Goal: Information Seeking & Learning: Learn about a topic

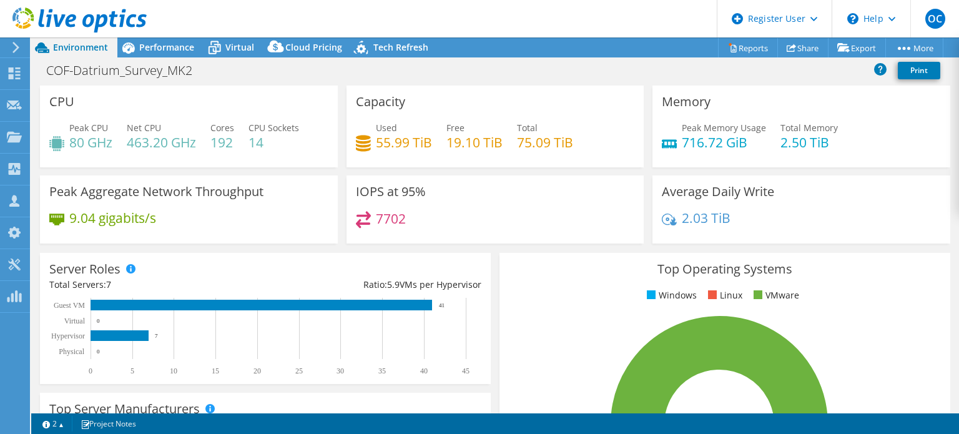
select select "USWest"
select select "USD"
click at [232, 51] on span "Virtual" at bounding box center [239, 47] width 29 height 12
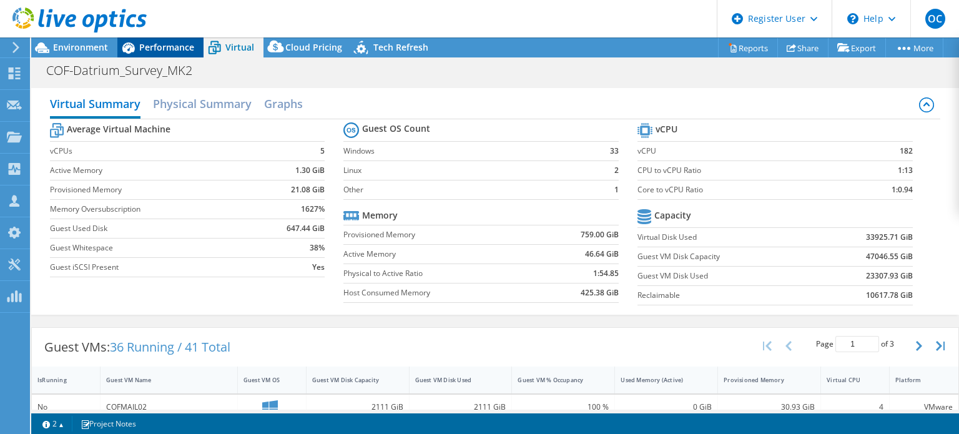
click at [163, 47] on span "Performance" at bounding box center [166, 47] width 55 height 12
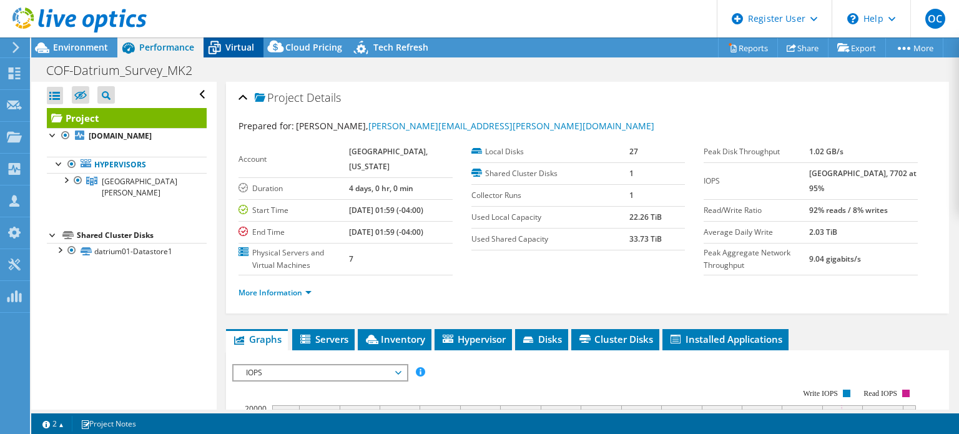
click at [225, 46] on span "Virtual" at bounding box center [239, 47] width 29 height 12
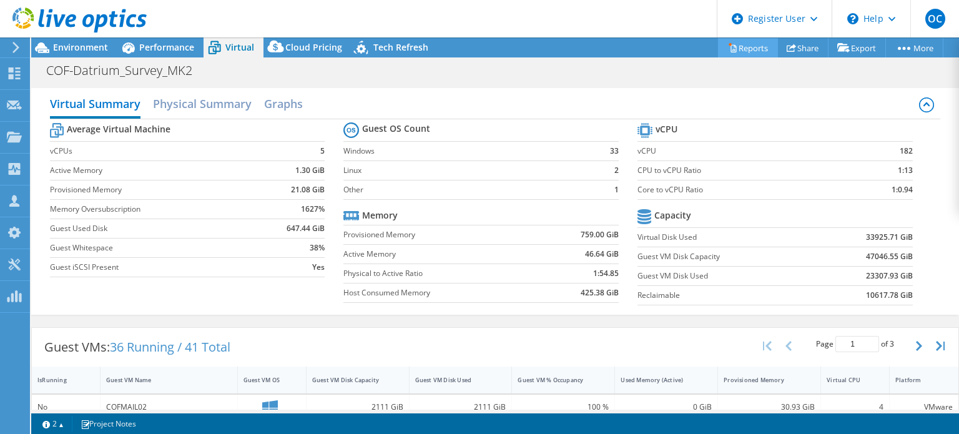
click at [735, 45] on link "Reports" at bounding box center [748, 47] width 60 height 19
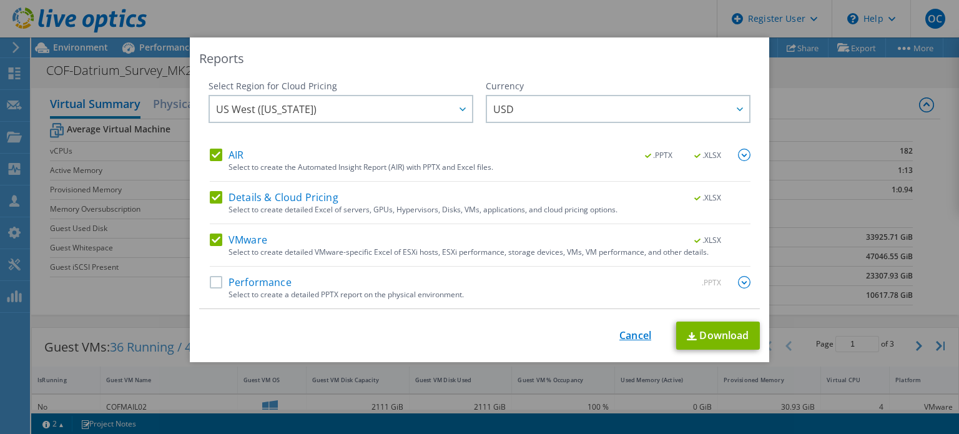
click at [624, 336] on link "Cancel" at bounding box center [635, 336] width 32 height 12
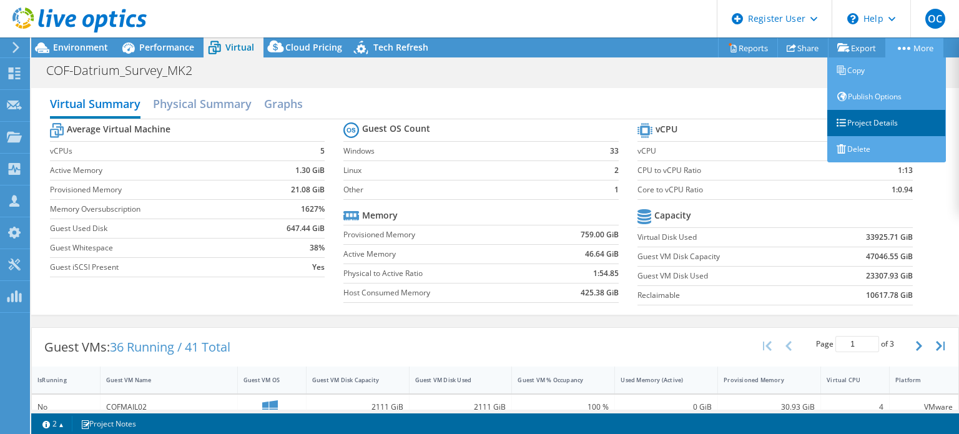
click at [868, 124] on link "Project Details" at bounding box center [886, 123] width 119 height 26
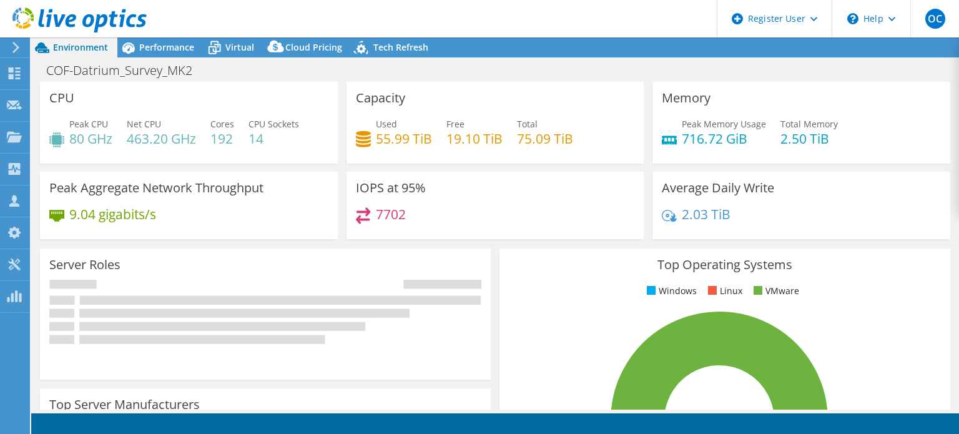
select select "USWest"
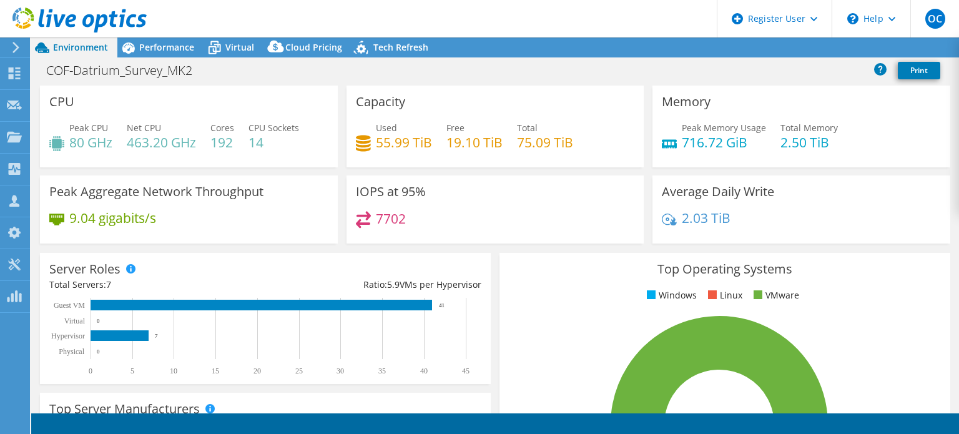
select select "USWest"
select select "USD"
click at [524, 249] on div "Top Operating Systems Windows Linux VMware 100.0% ESXi 7.0" at bounding box center [724, 402] width 459 height 308
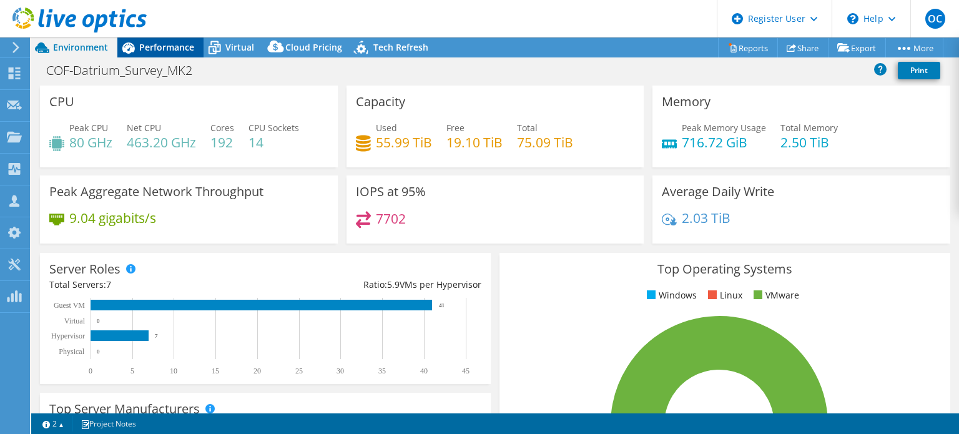
click at [159, 46] on span "Performance" at bounding box center [166, 47] width 55 height 12
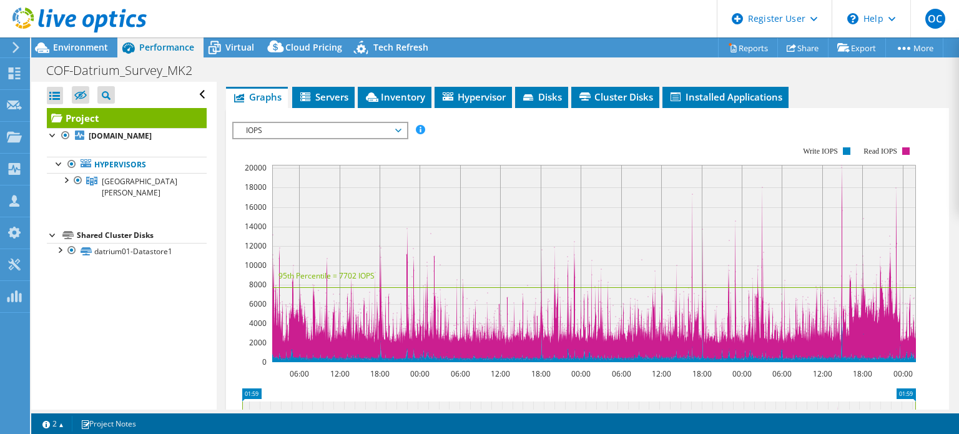
scroll to position [242, 0]
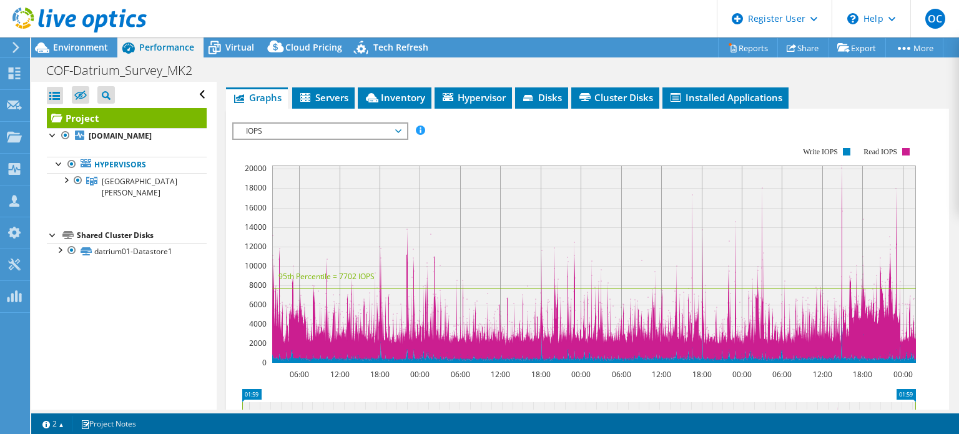
click at [359, 137] on span "IOPS" at bounding box center [320, 131] width 160 height 15
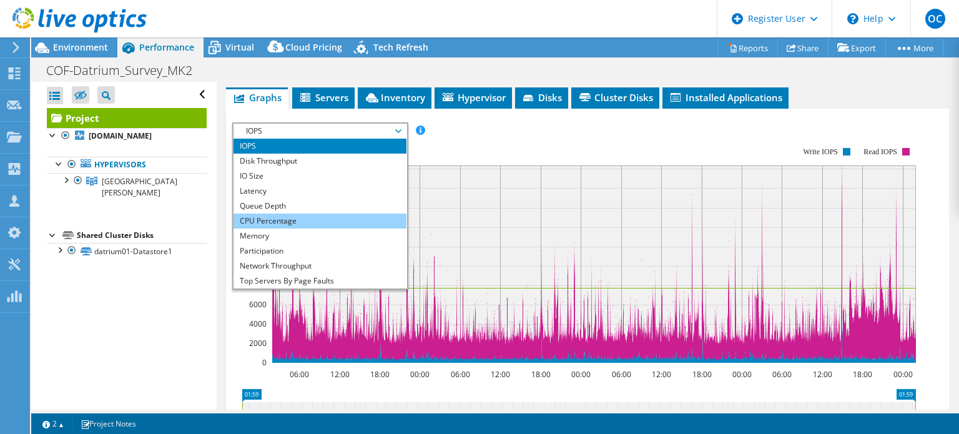
click at [269, 228] on li "CPU Percentage" at bounding box center [319, 220] width 173 height 15
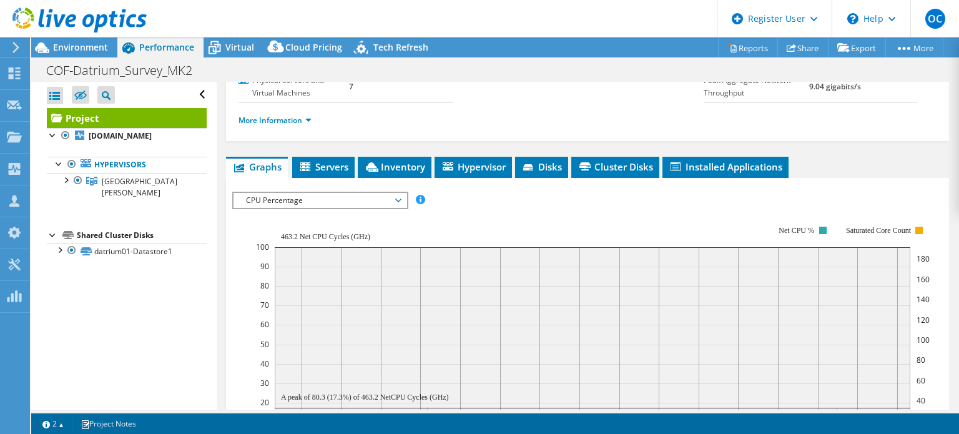
scroll to position [172, 0]
click at [272, 208] on span "CPU Percentage" at bounding box center [320, 200] width 160 height 15
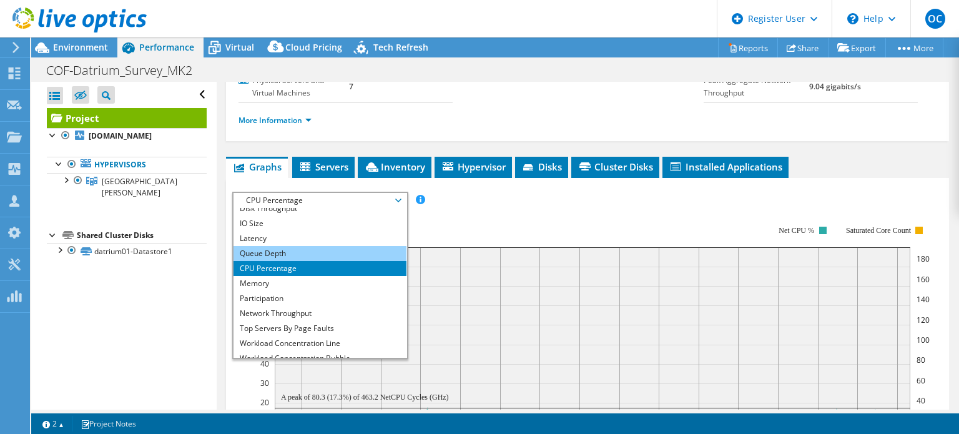
scroll to position [24, 0]
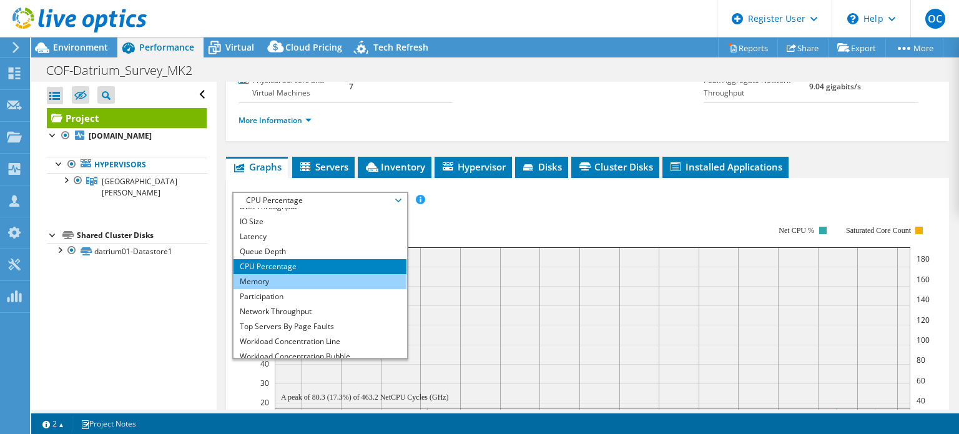
click at [278, 289] on li "Memory" at bounding box center [319, 281] width 173 height 15
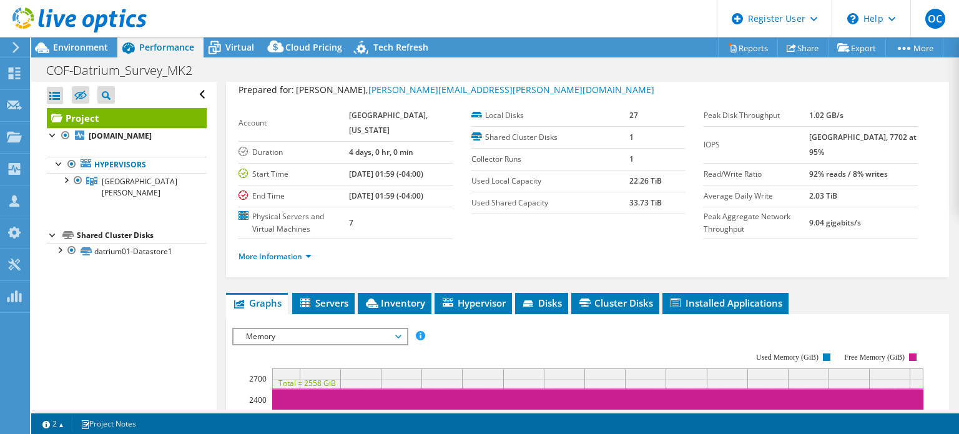
scroll to position [32, 0]
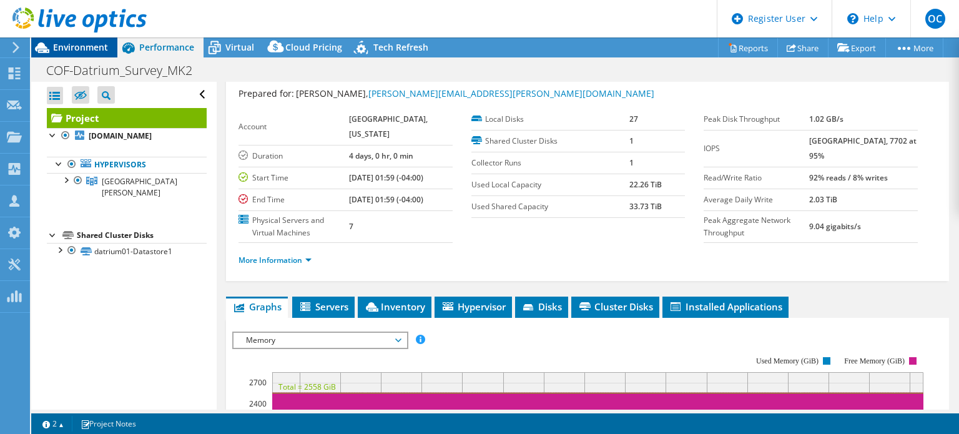
click at [59, 46] on span "Environment" at bounding box center [80, 47] width 55 height 12
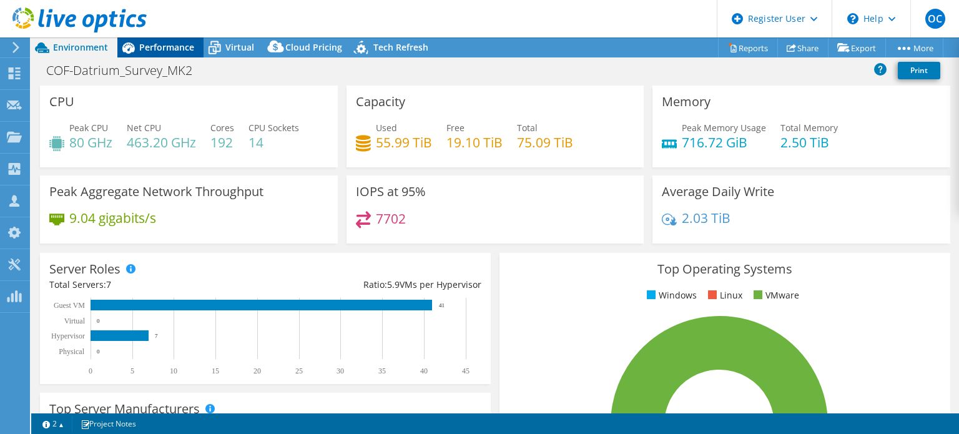
click at [157, 51] on span "Performance" at bounding box center [166, 47] width 55 height 12
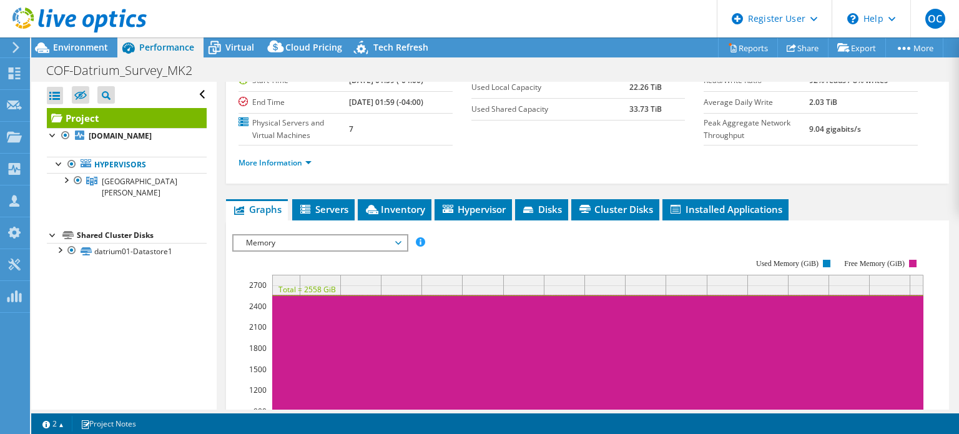
scroll to position [135, 0]
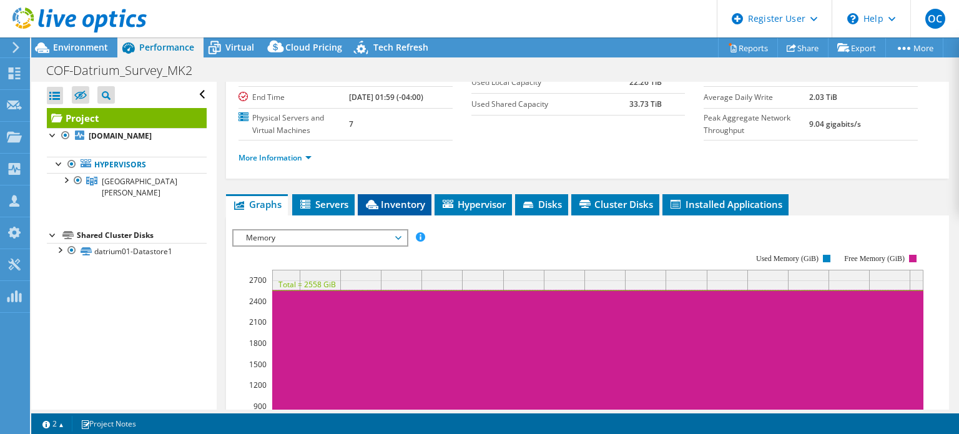
click at [398, 210] on span "Inventory" at bounding box center [394, 204] width 61 height 12
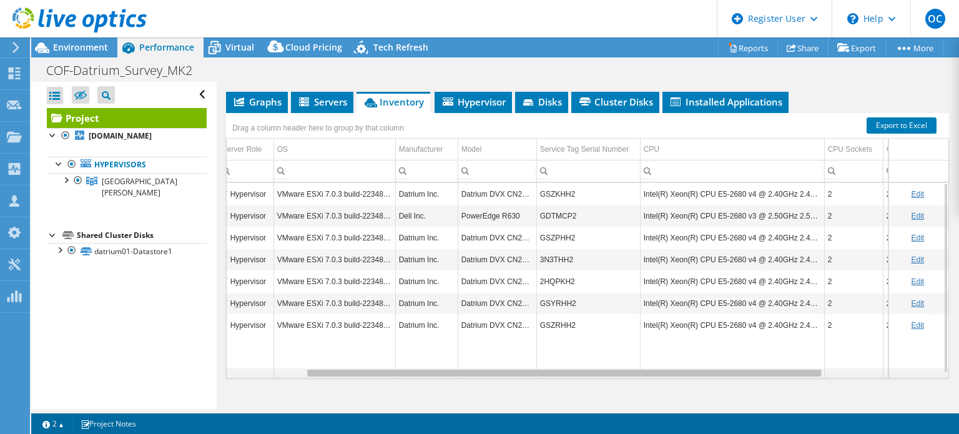
scroll to position [0, 110]
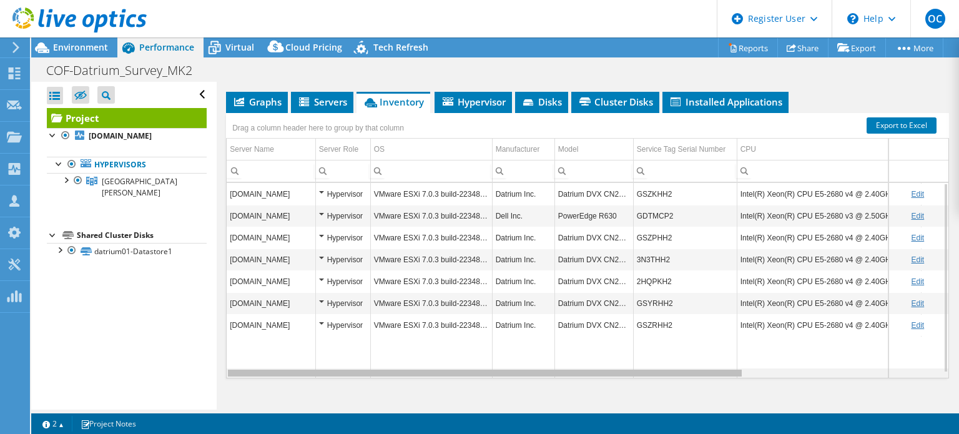
drag, startPoint x: 655, startPoint y: 385, endPoint x: 618, endPoint y: 384, distance: 37.5
click at [618, 384] on body "OC Dell User Octavian Crivat Octavian.Crivat@dell.com Dell My Profile Log Out \…" at bounding box center [479, 217] width 959 height 434
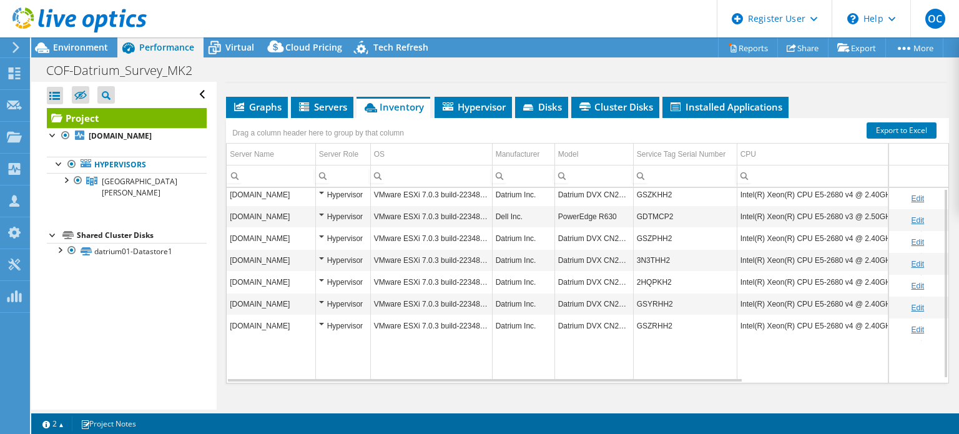
scroll to position [0, 0]
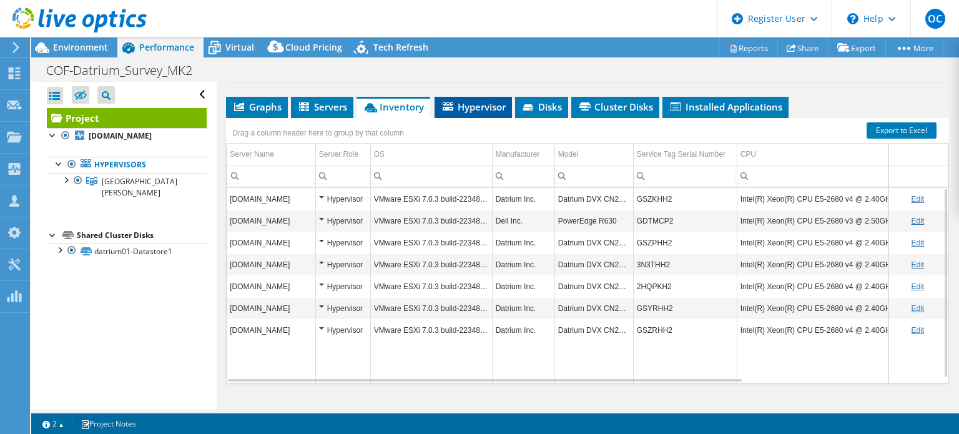
click at [481, 113] on span "Hypervisor" at bounding box center [473, 106] width 65 height 12
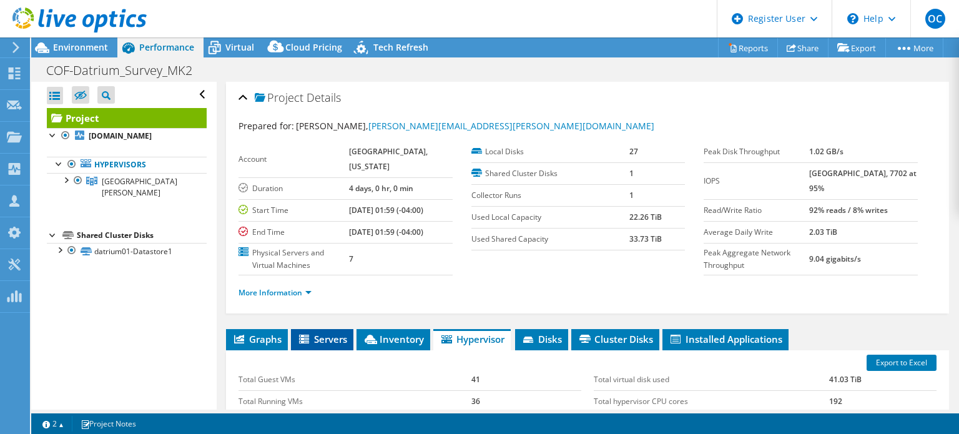
click at [347, 341] on li "Servers" at bounding box center [322, 339] width 62 height 21
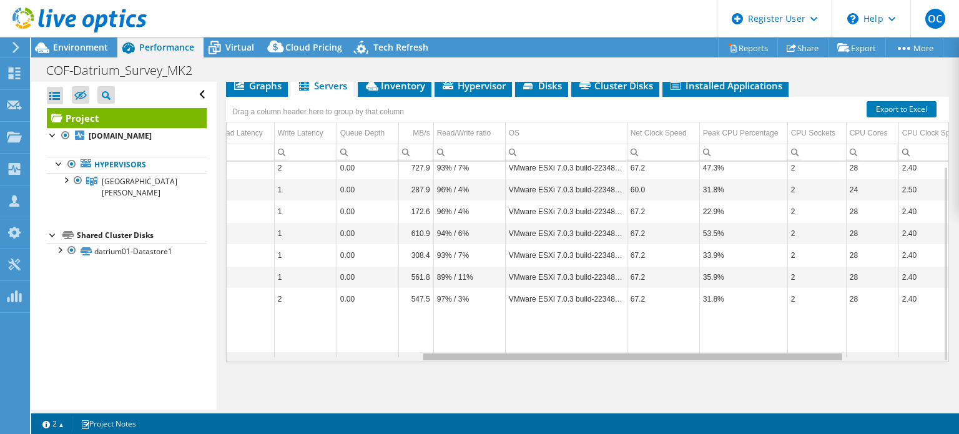
scroll to position [4, 330]
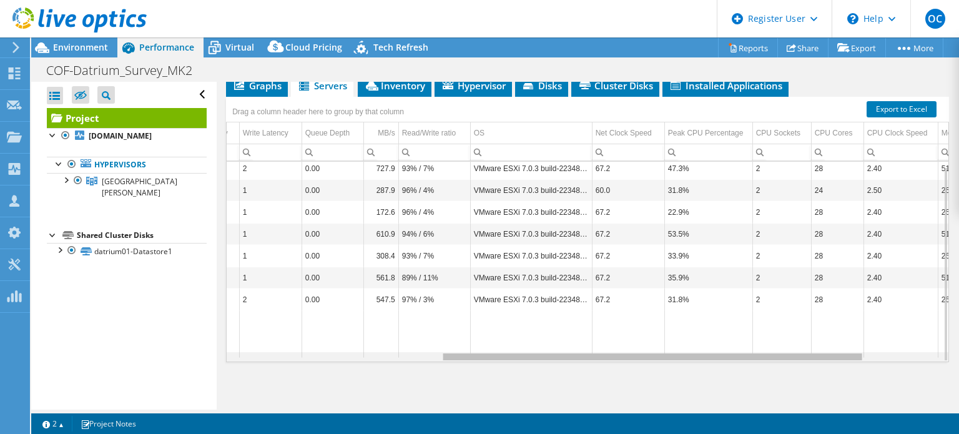
drag, startPoint x: 547, startPoint y: 360, endPoint x: 769, endPoint y: 339, distance: 222.6
click at [769, 339] on body "OC Dell User Octavian Crivat Octavian.Crivat@dell.com Dell My Profile Log Out \…" at bounding box center [479, 217] width 959 height 434
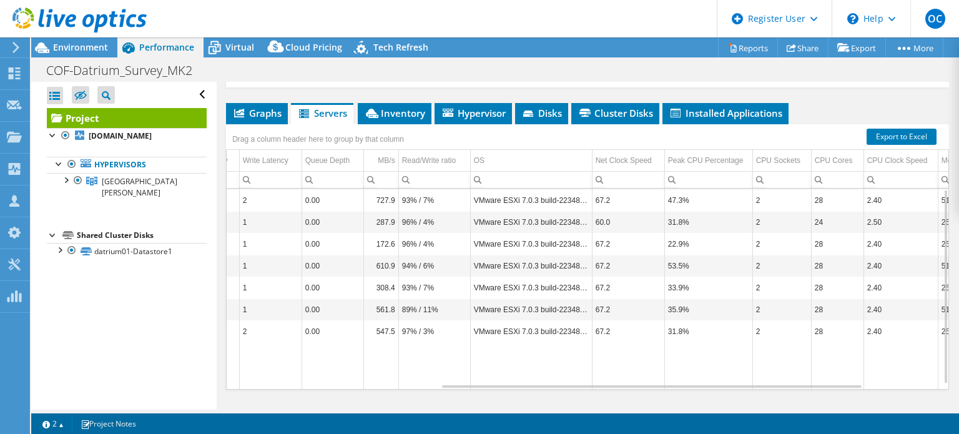
drag, startPoint x: 826, startPoint y: 395, endPoint x: 864, endPoint y: 393, distance: 37.5
click at [864, 390] on tr "Data grid" at bounding box center [466, 365] width 1203 height 47
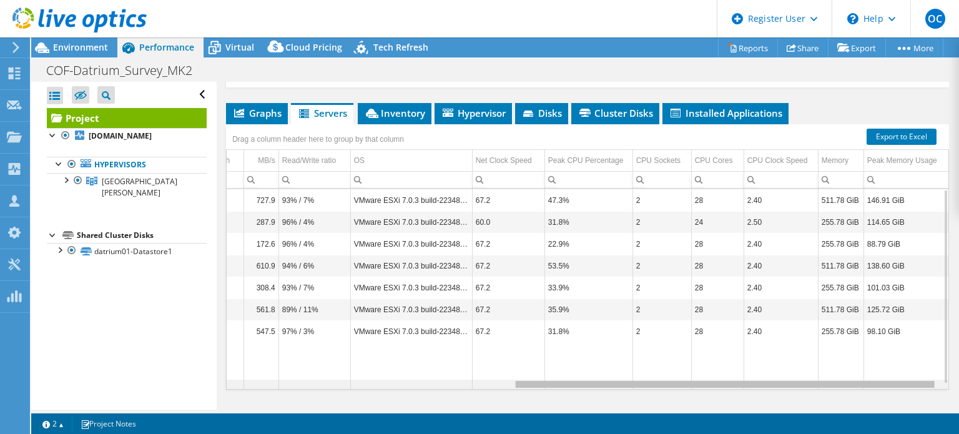
drag, startPoint x: 838, startPoint y: 395, endPoint x: 919, endPoint y: 391, distance: 81.2
click at [919, 391] on body "OC Dell User Octavian Crivat Octavian.Crivat@dell.com Dell My Profile Log Out \…" at bounding box center [479, 217] width 959 height 434
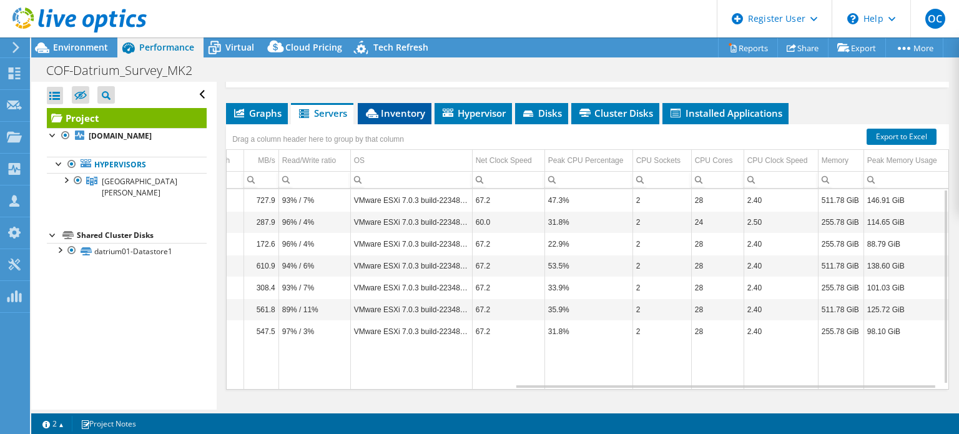
click at [403, 119] on span "Inventory" at bounding box center [394, 113] width 61 height 12
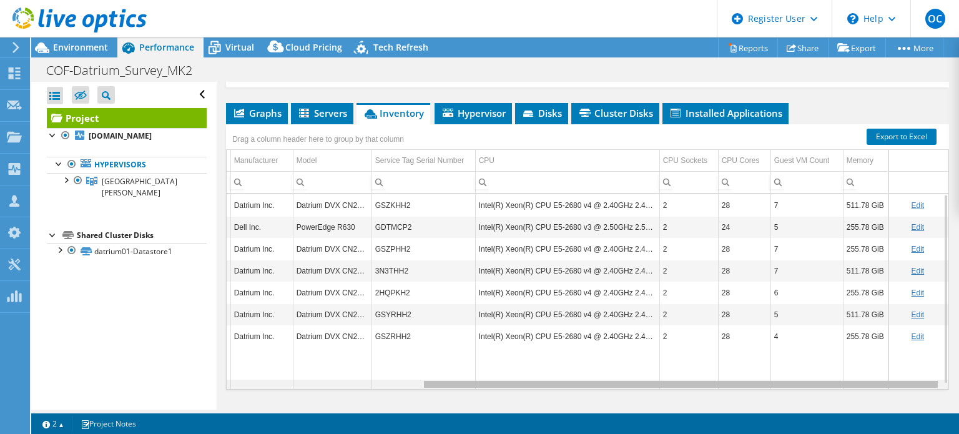
drag, startPoint x: 599, startPoint y: 394, endPoint x: 842, endPoint y: 379, distance: 243.3
click at [842, 379] on body "OC Dell User Octavian Crivat Octavian.Crivat@dell.com Dell My Profile Log Out \…" at bounding box center [479, 217] width 959 height 434
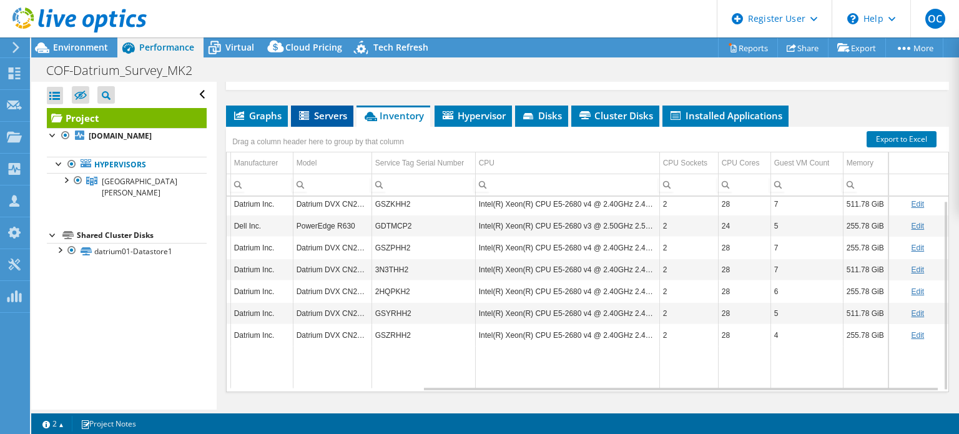
click at [331, 122] on span "Servers" at bounding box center [322, 115] width 50 height 12
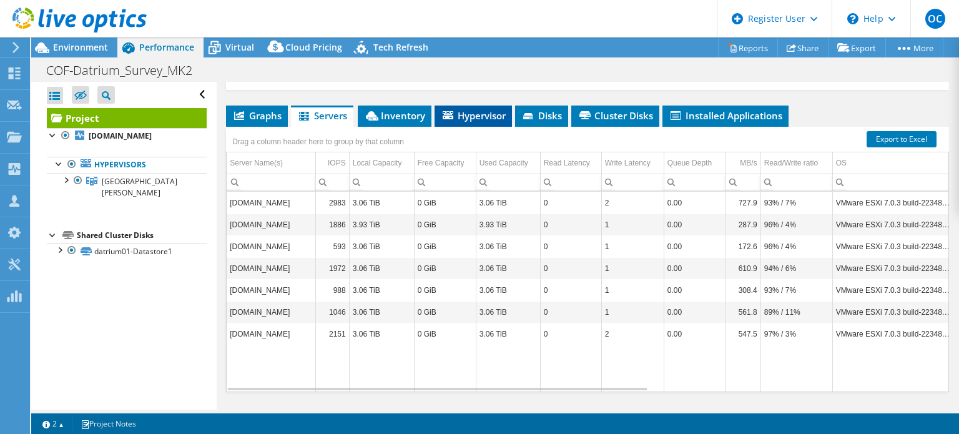
click at [473, 121] on li "Hypervisor" at bounding box center [472, 115] width 77 height 21
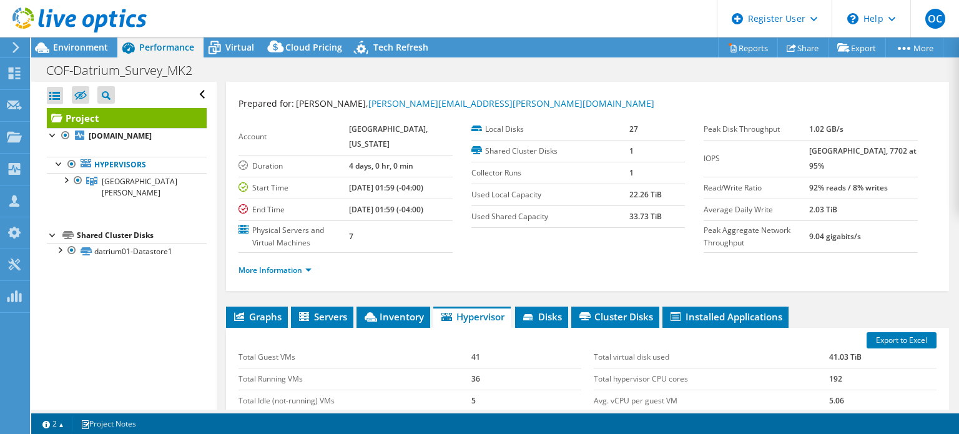
scroll to position [0, 0]
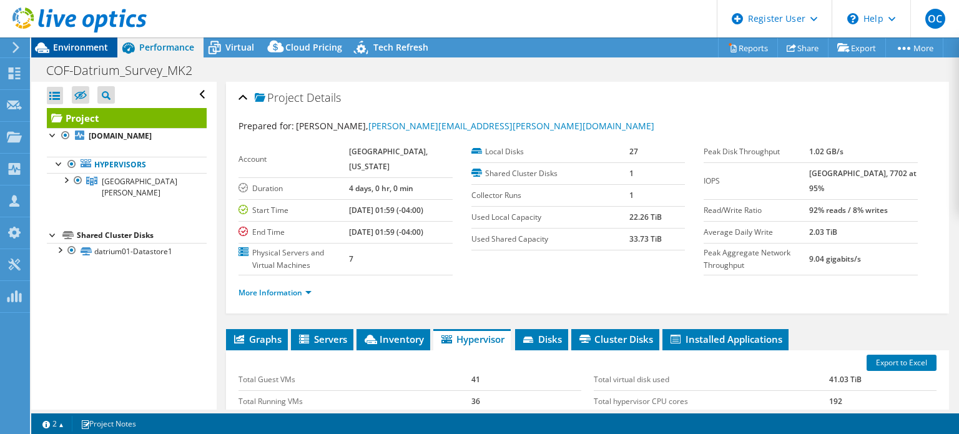
click at [82, 47] on span "Environment" at bounding box center [80, 47] width 55 height 12
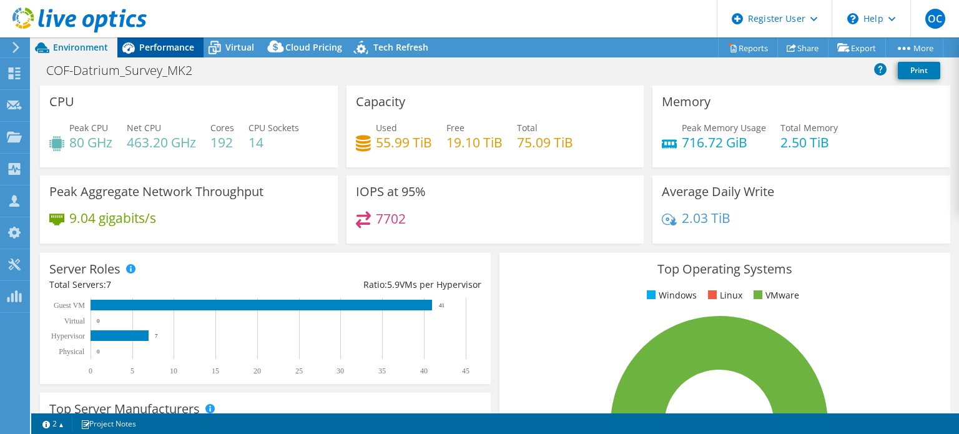
click at [156, 46] on span "Performance" at bounding box center [166, 47] width 55 height 12
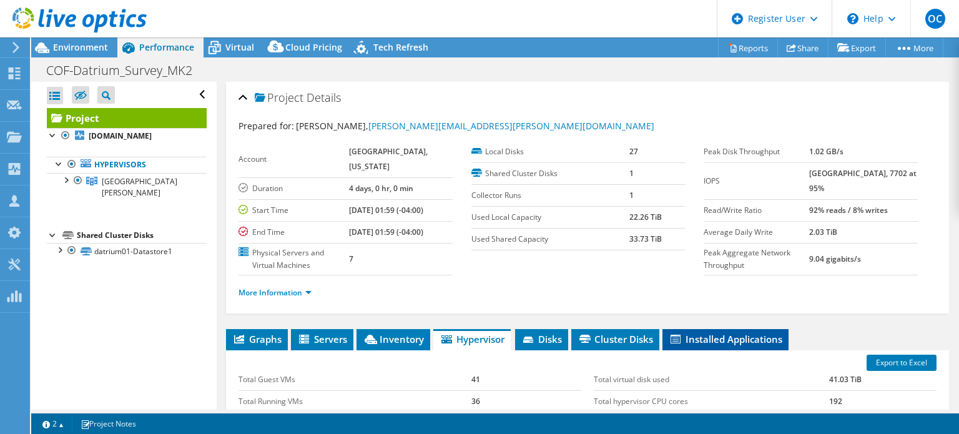
click at [709, 345] on span "Installed Applications" at bounding box center [726, 339] width 114 height 12
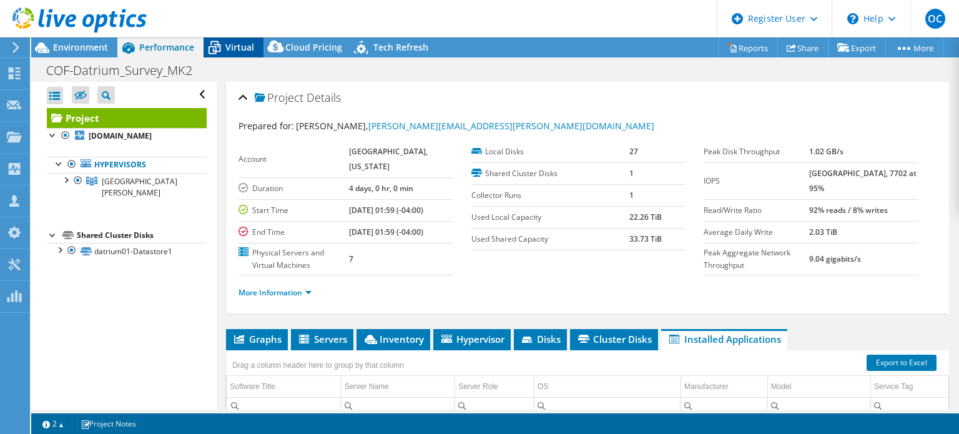
click at [227, 42] on span "Virtual" at bounding box center [239, 47] width 29 height 12
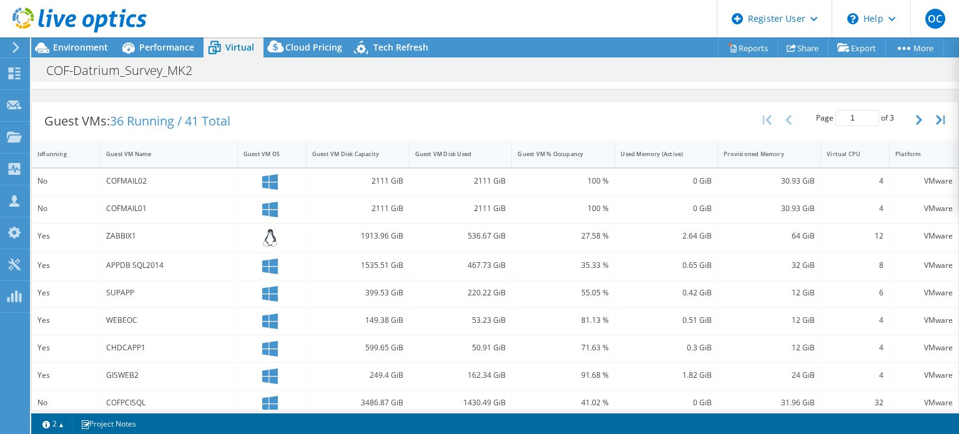
scroll to position [242, 0]
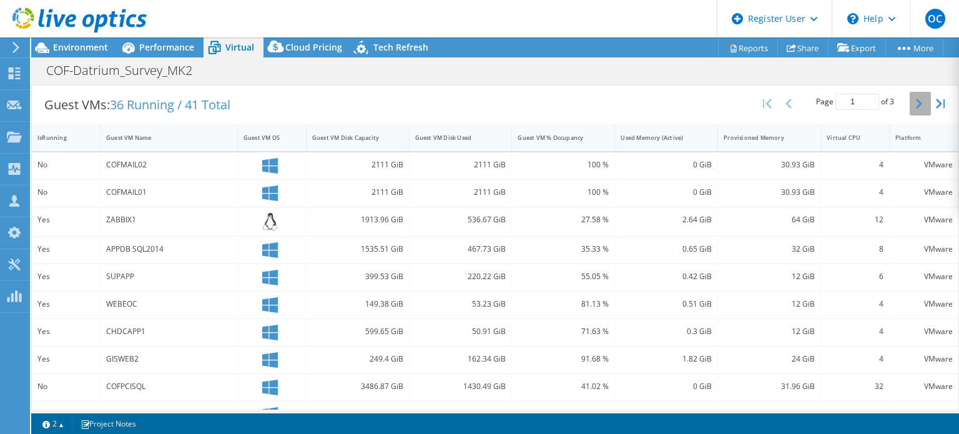
click at [916, 99] on icon "button" at bounding box center [919, 104] width 6 height 10
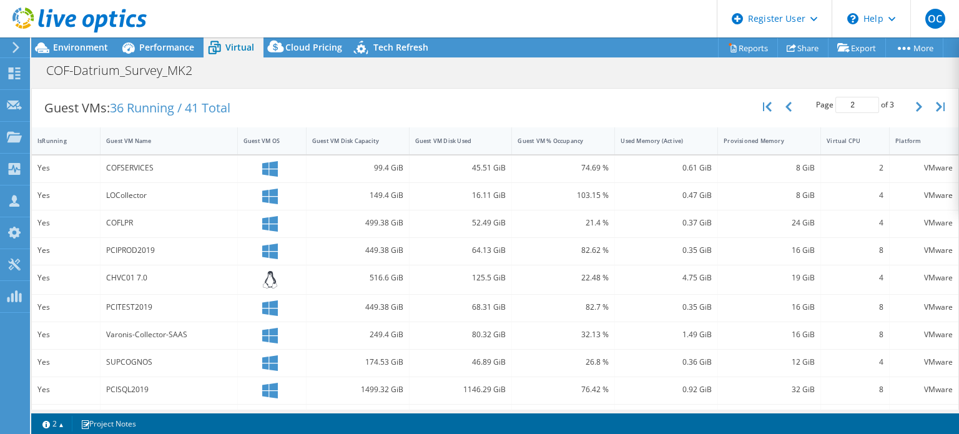
scroll to position [237, 0]
click at [916, 105] on icon "button" at bounding box center [919, 109] width 6 height 10
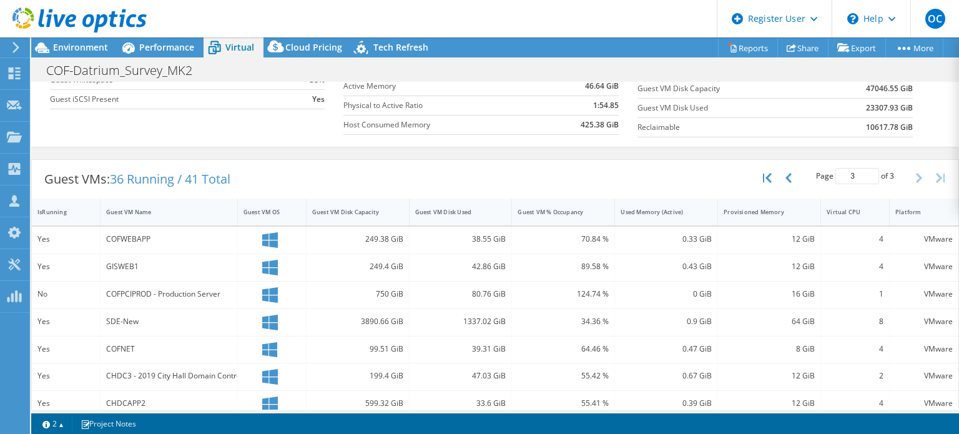
scroll to position [167, 0]
click at [785, 174] on icon "button" at bounding box center [788, 179] width 6 height 10
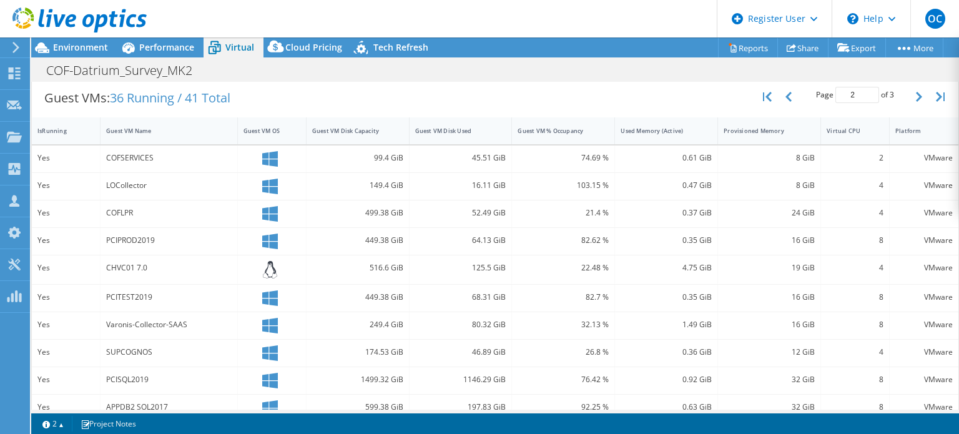
scroll to position [248, 0]
click at [769, 91] on button "button" at bounding box center [768, 98] width 21 height 24
type input "1"
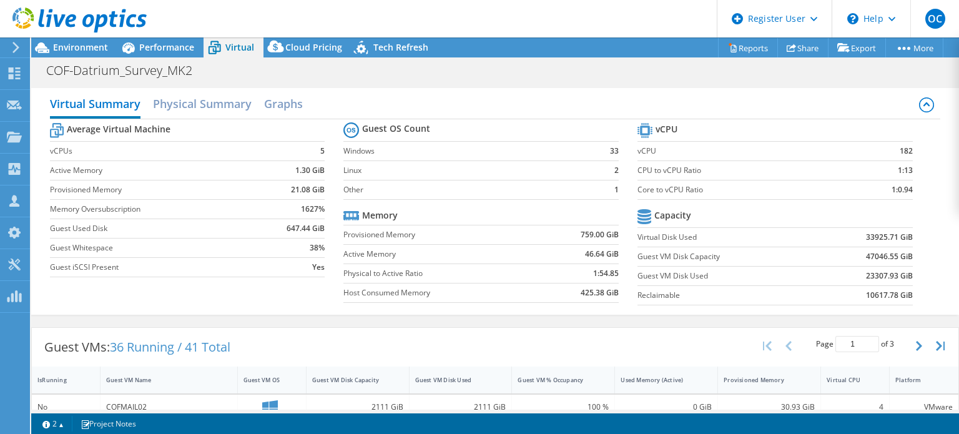
scroll to position [0, 0]
click at [144, 47] on span "Performance" at bounding box center [166, 47] width 55 height 12
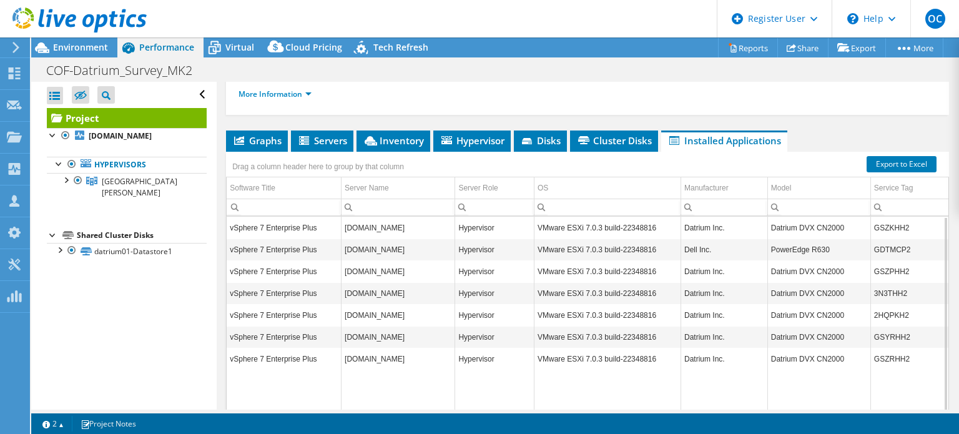
scroll to position [190, 0]
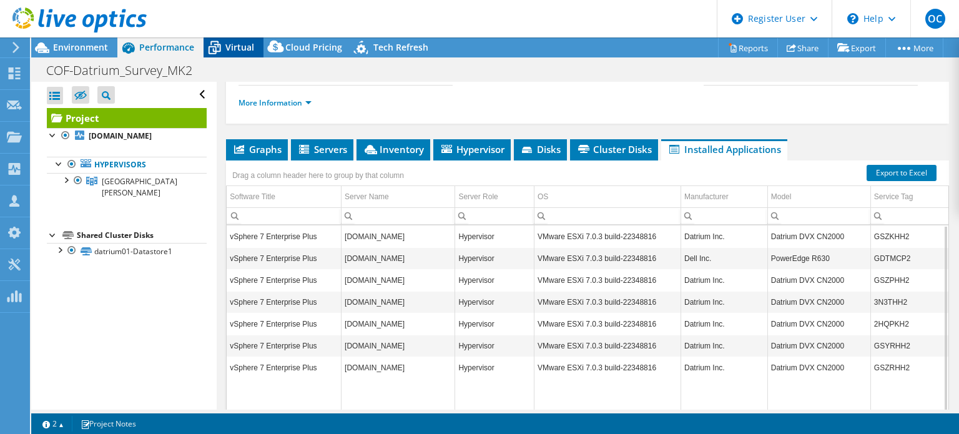
click at [240, 50] on span "Virtual" at bounding box center [239, 47] width 29 height 12
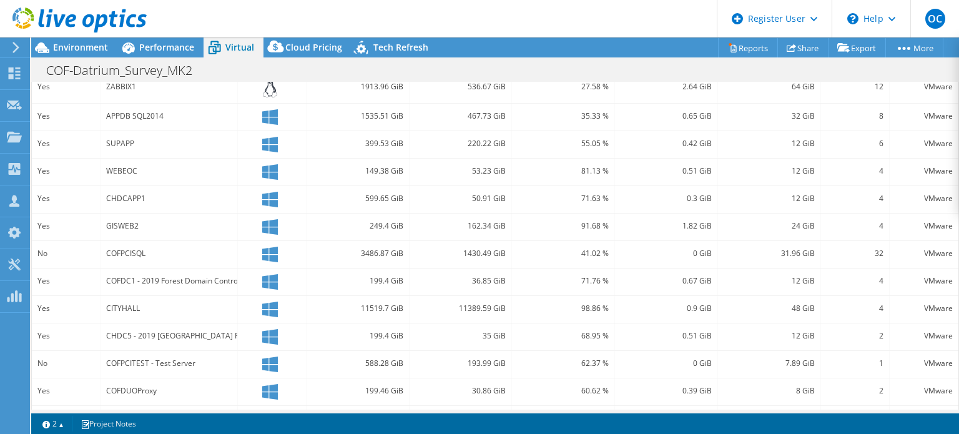
scroll to position [375, 0]
click at [147, 45] on span "Performance" at bounding box center [166, 47] width 55 height 12
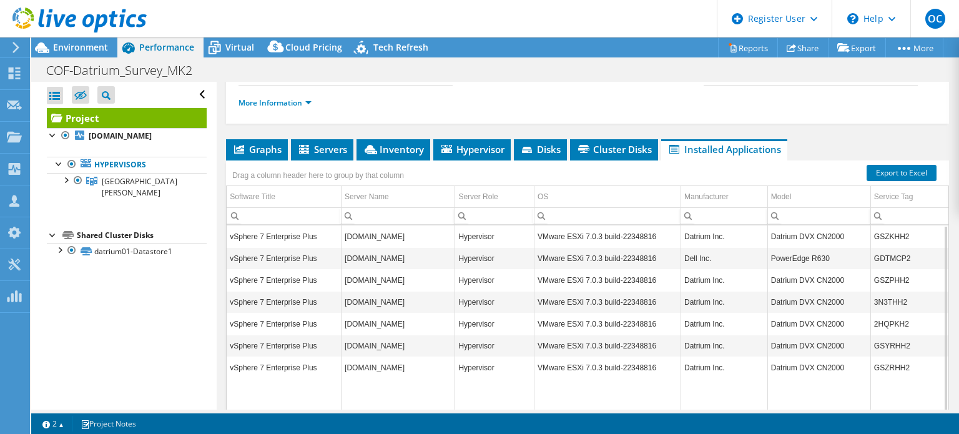
scroll to position [0, 0]
click at [87, 47] on span "Environment" at bounding box center [80, 47] width 55 height 12
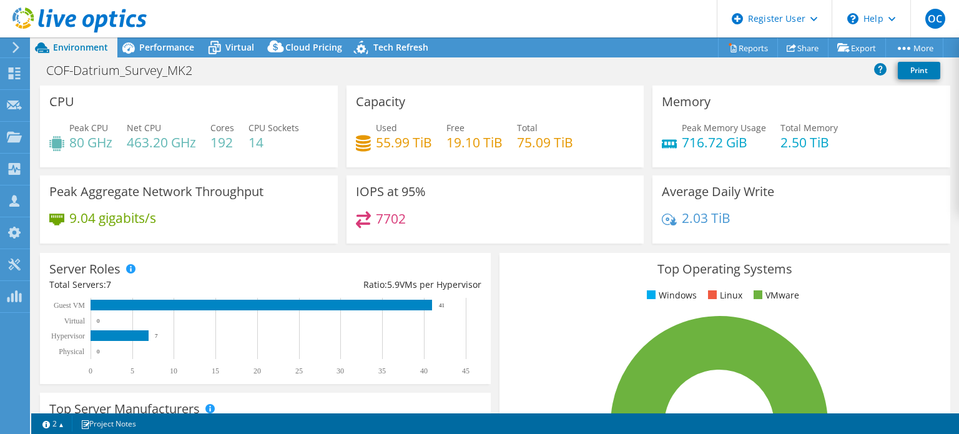
click at [140, 194] on h3 "Peak Aggregate Network Throughput" at bounding box center [156, 192] width 214 height 14
click at [187, 228] on div "9.04 gigabits/s" at bounding box center [188, 224] width 279 height 26
click at [159, 46] on span "Performance" at bounding box center [166, 47] width 55 height 12
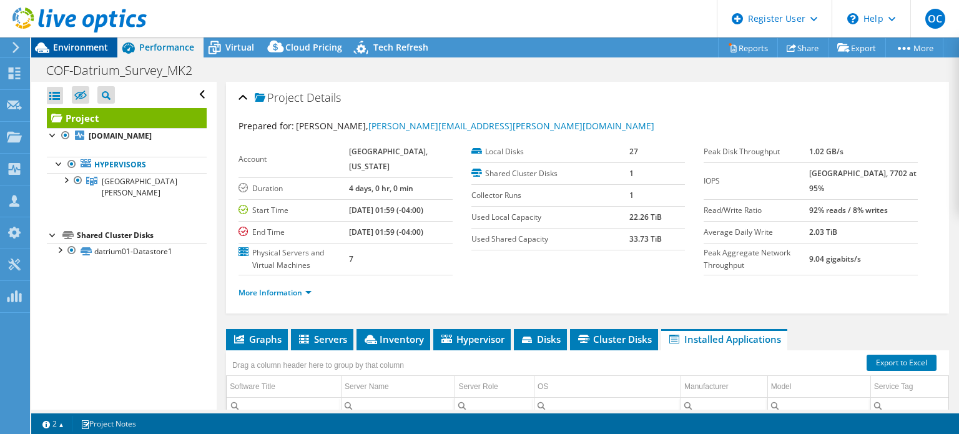
click at [105, 55] on div "Environment" at bounding box center [74, 47] width 86 height 20
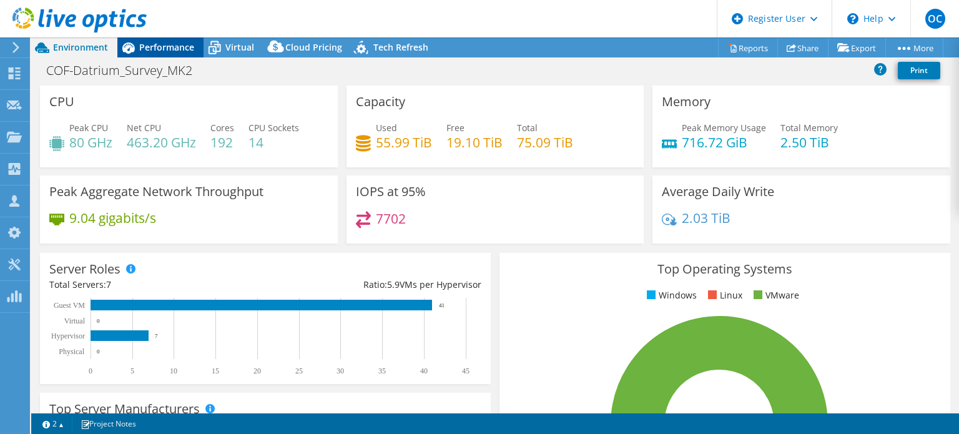
click at [169, 42] on span "Performance" at bounding box center [166, 47] width 55 height 12
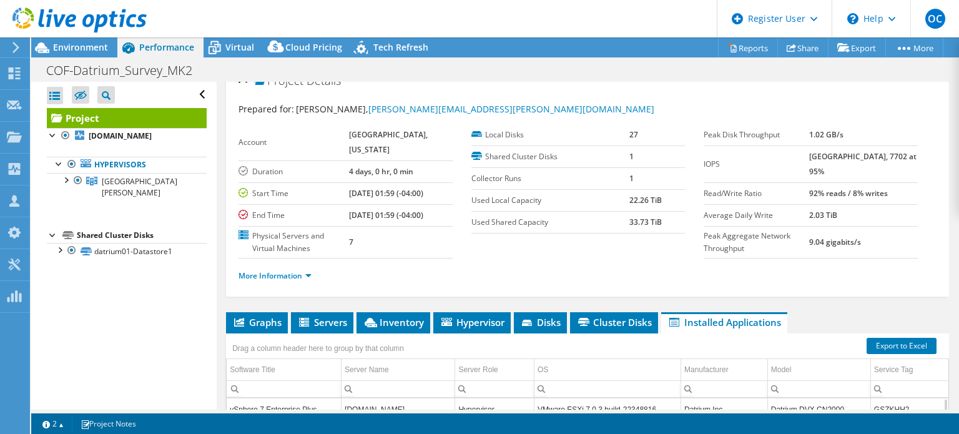
scroll to position [5, 0]
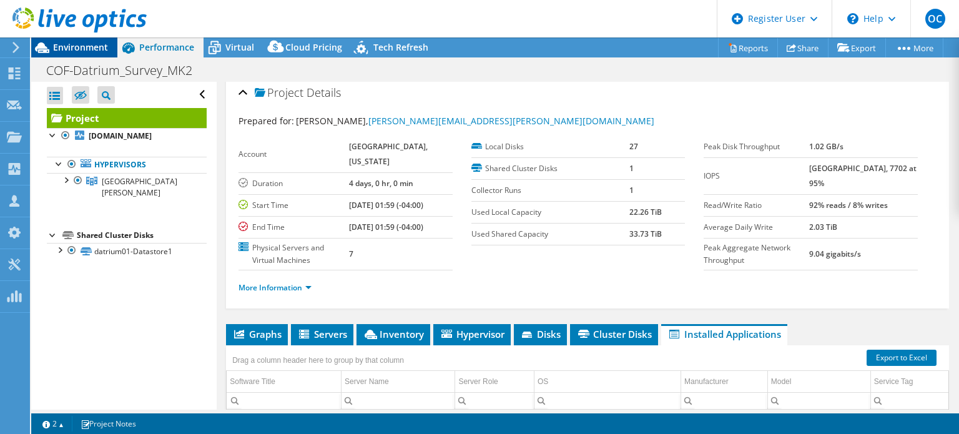
click at [87, 53] on div "Environment" at bounding box center [74, 47] width 86 height 20
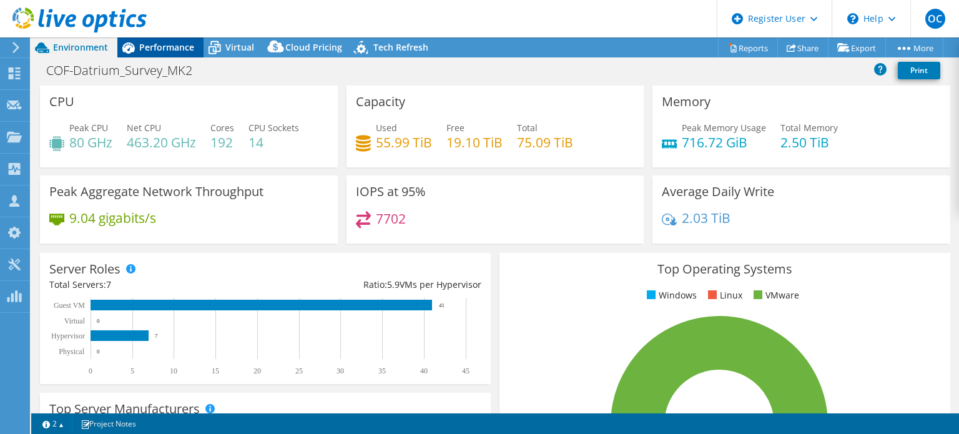
click at [171, 50] on span "Performance" at bounding box center [166, 47] width 55 height 12
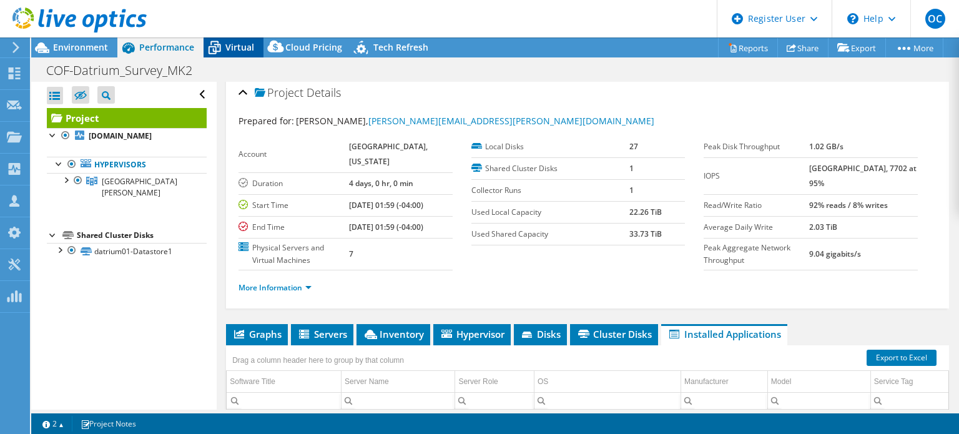
click at [214, 50] on icon at bounding box center [214, 48] width 22 height 22
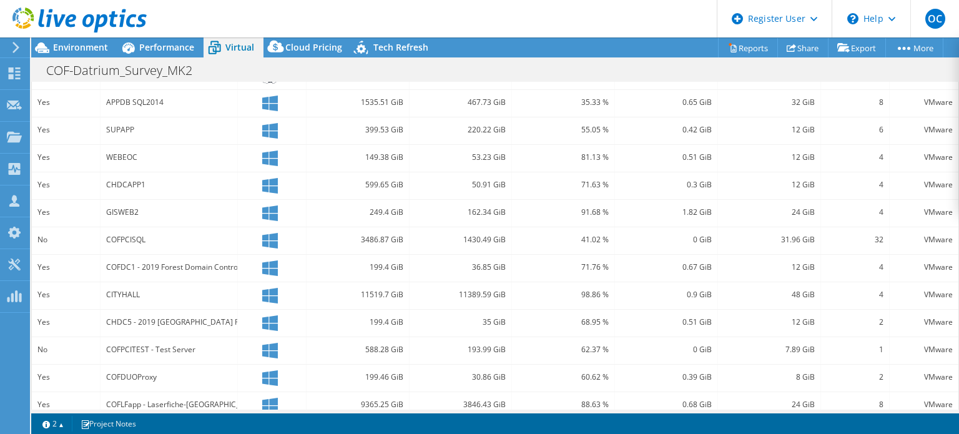
scroll to position [400, 0]
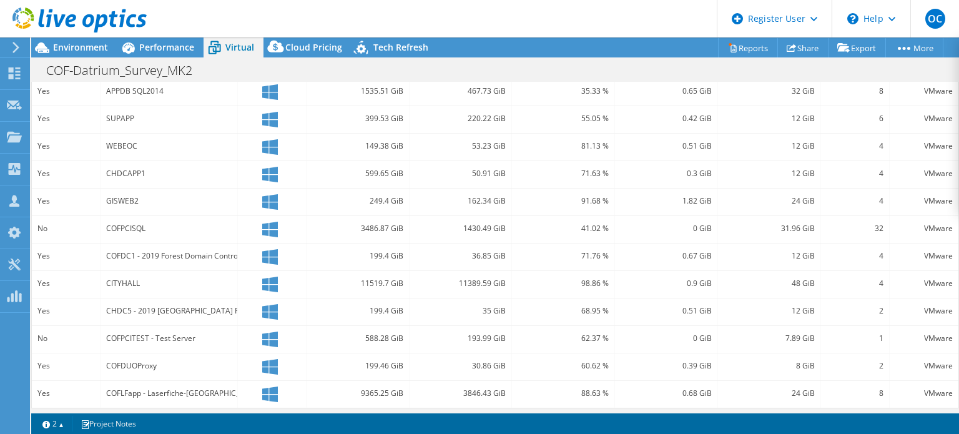
click at [124, 277] on div "CITYHALL" at bounding box center [168, 284] width 125 height 14
click at [192, 386] on div "COFLFapp - Laserfiche-[GEOGRAPHIC_DATA]" at bounding box center [168, 393] width 125 height 14
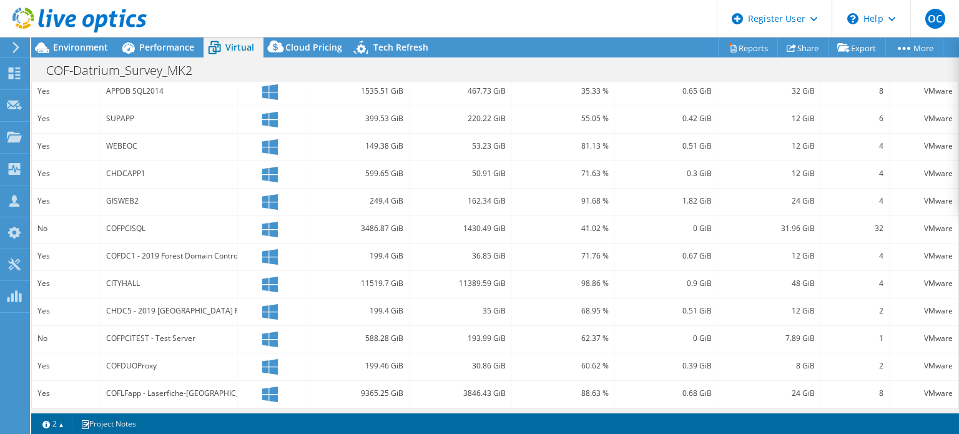
click at [136, 277] on div "CITYHALL" at bounding box center [168, 284] width 125 height 14
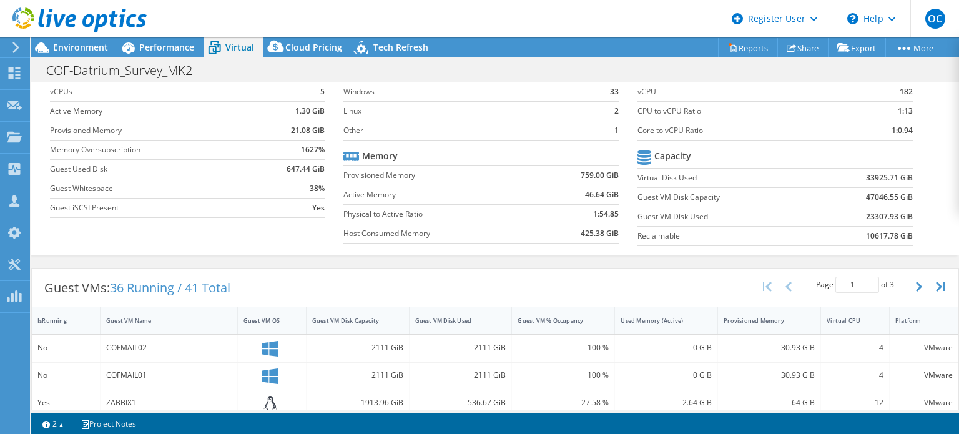
scroll to position [0, 0]
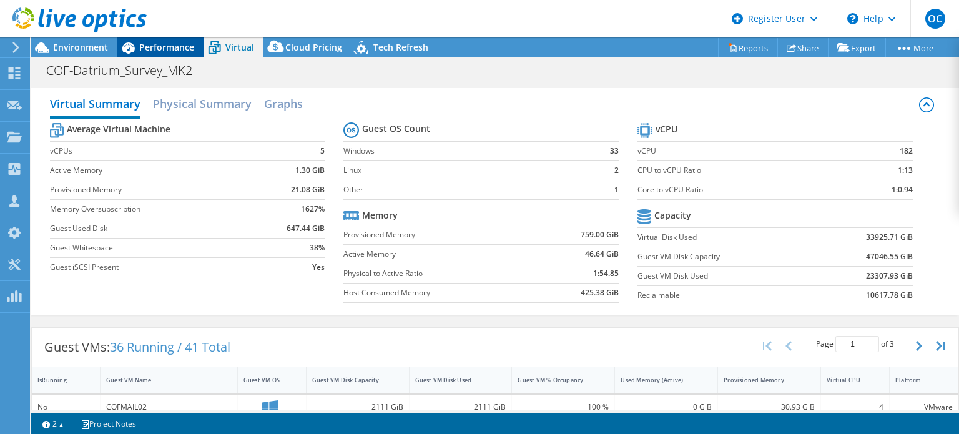
click at [159, 52] on span "Performance" at bounding box center [166, 47] width 55 height 12
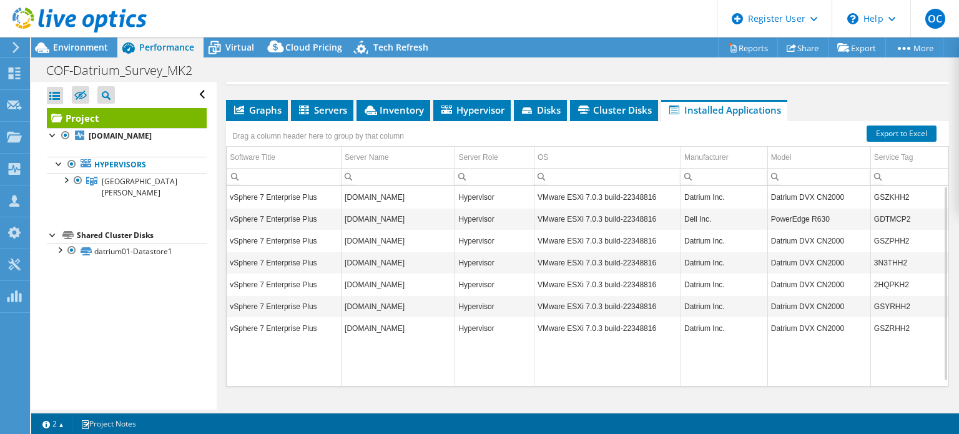
scroll to position [204, 0]
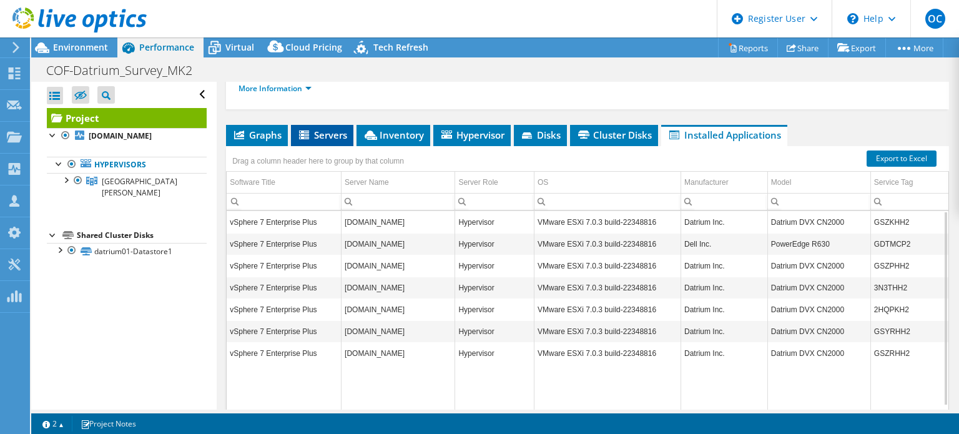
click at [329, 141] on span "Servers" at bounding box center [322, 135] width 50 height 12
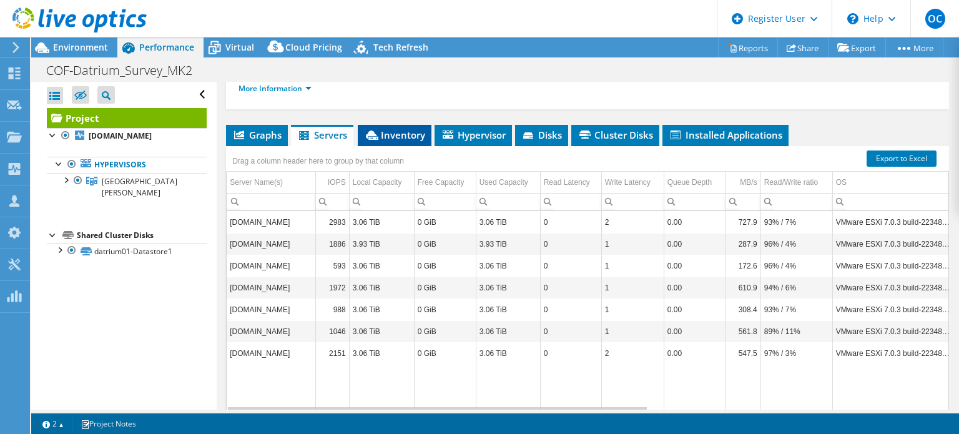
click at [395, 141] on span "Inventory" at bounding box center [394, 135] width 61 height 12
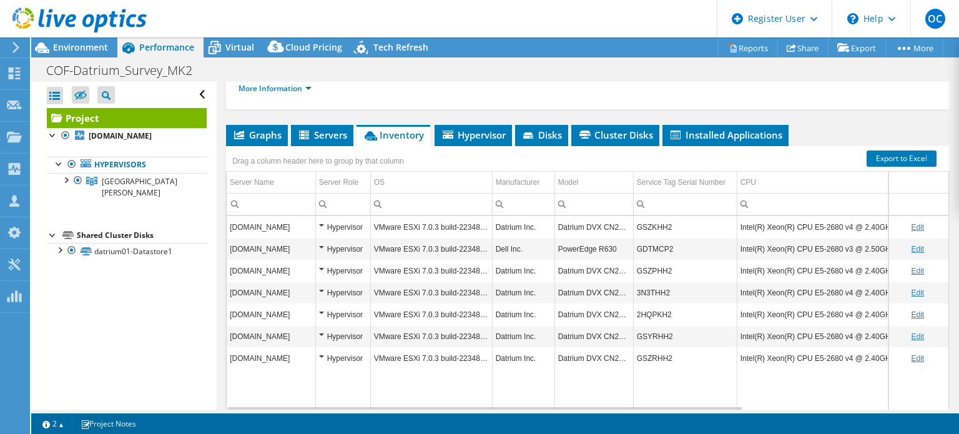
click at [316, 135] on div "Project Details Prepared for: Joe Cotellessa, Joe.Cotellessa@fairfaxva.gov Acco…" at bounding box center [588, 168] width 742 height 581
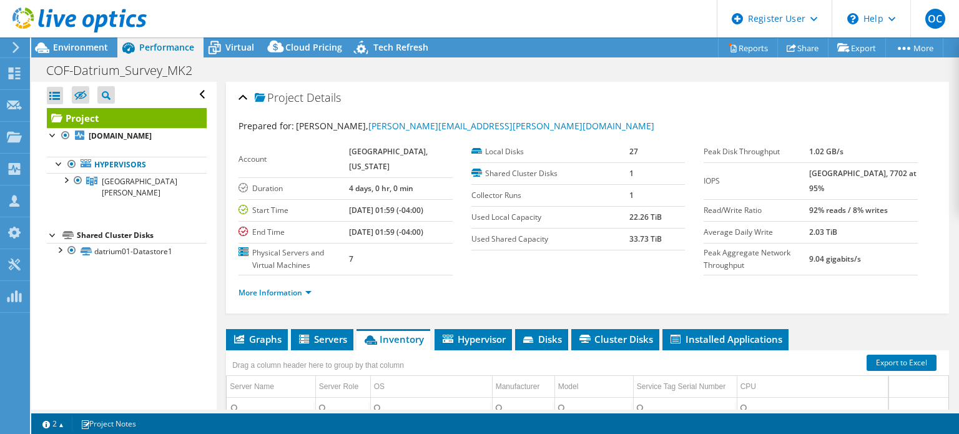
click at [61, 37] on div at bounding box center [73, 21] width 147 height 42
click at [62, 39] on div at bounding box center [73, 21] width 147 height 42
click at [65, 44] on span "Environment" at bounding box center [80, 47] width 55 height 12
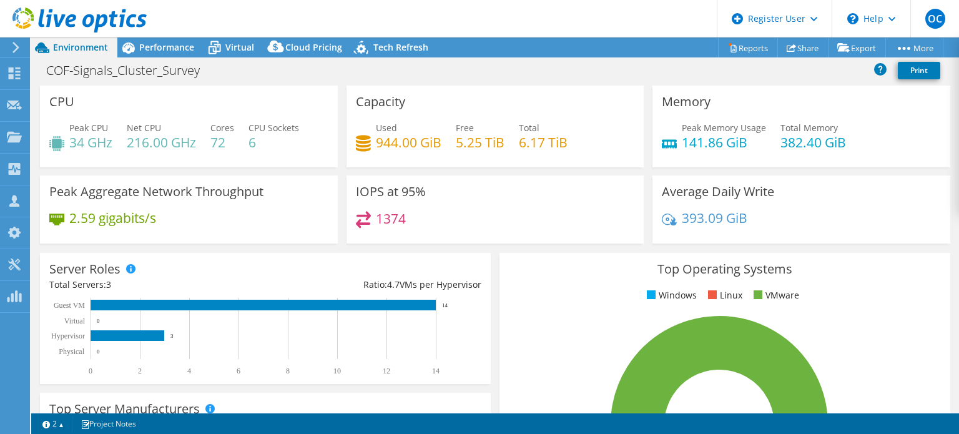
select select "EUFrankfurt"
select select "USD"
